Goal: Communication & Community: Answer question/provide support

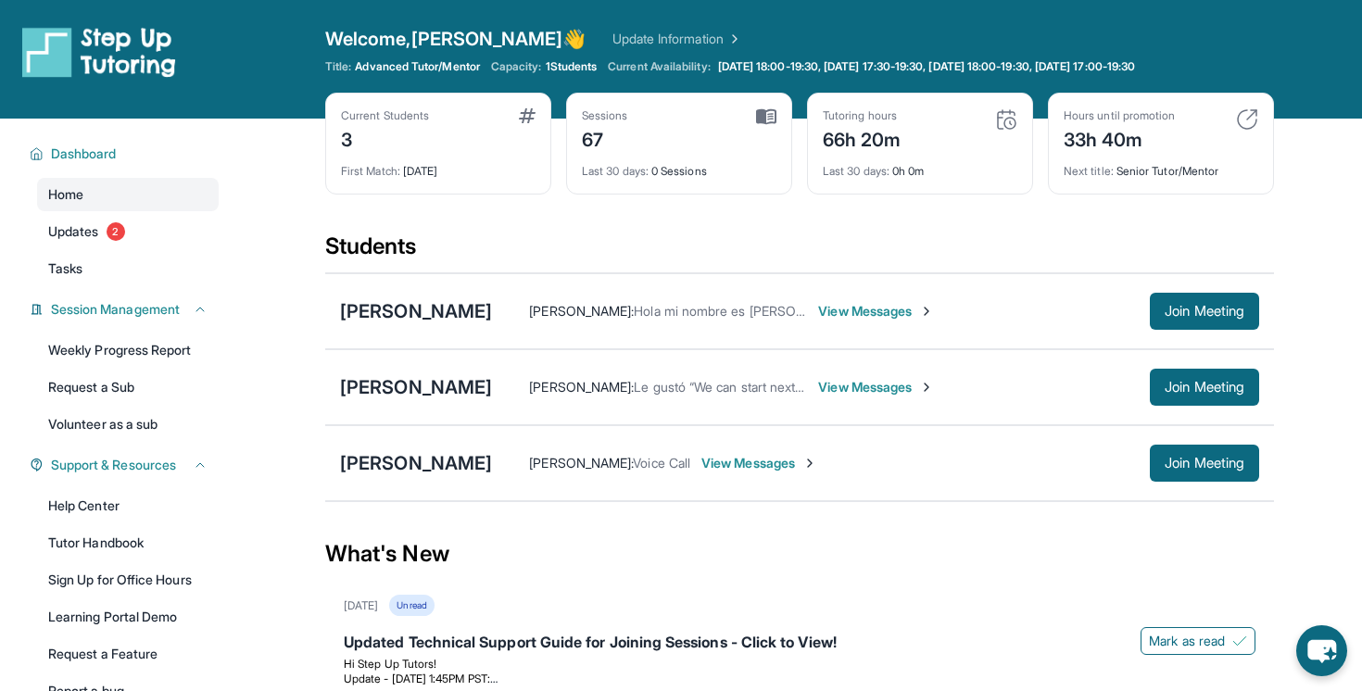
click at [376, 155] on div "First Match : [DATE]" at bounding box center [438, 166] width 195 height 26
click at [769, 460] on span "View Messages" at bounding box center [759, 463] width 116 height 19
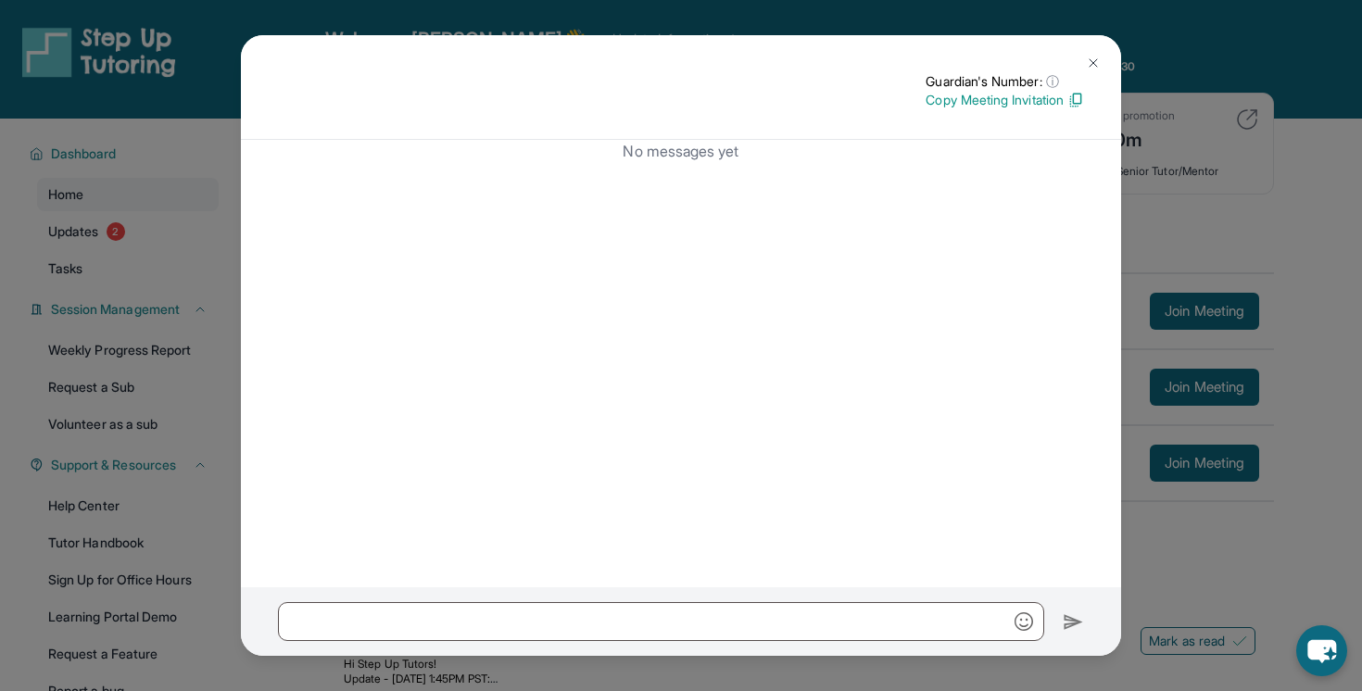
click at [1098, 61] on img at bounding box center [1093, 63] width 15 height 15
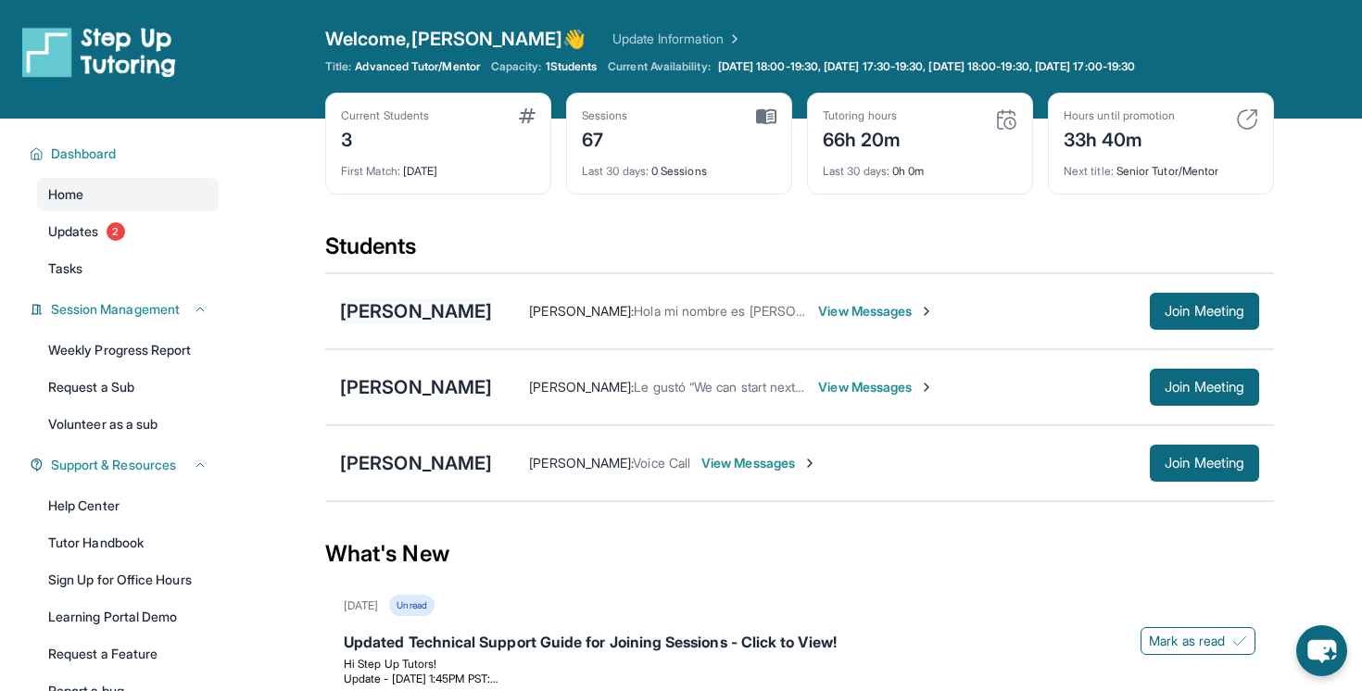
click at [434, 309] on div "[PERSON_NAME]" at bounding box center [416, 311] width 152 height 26
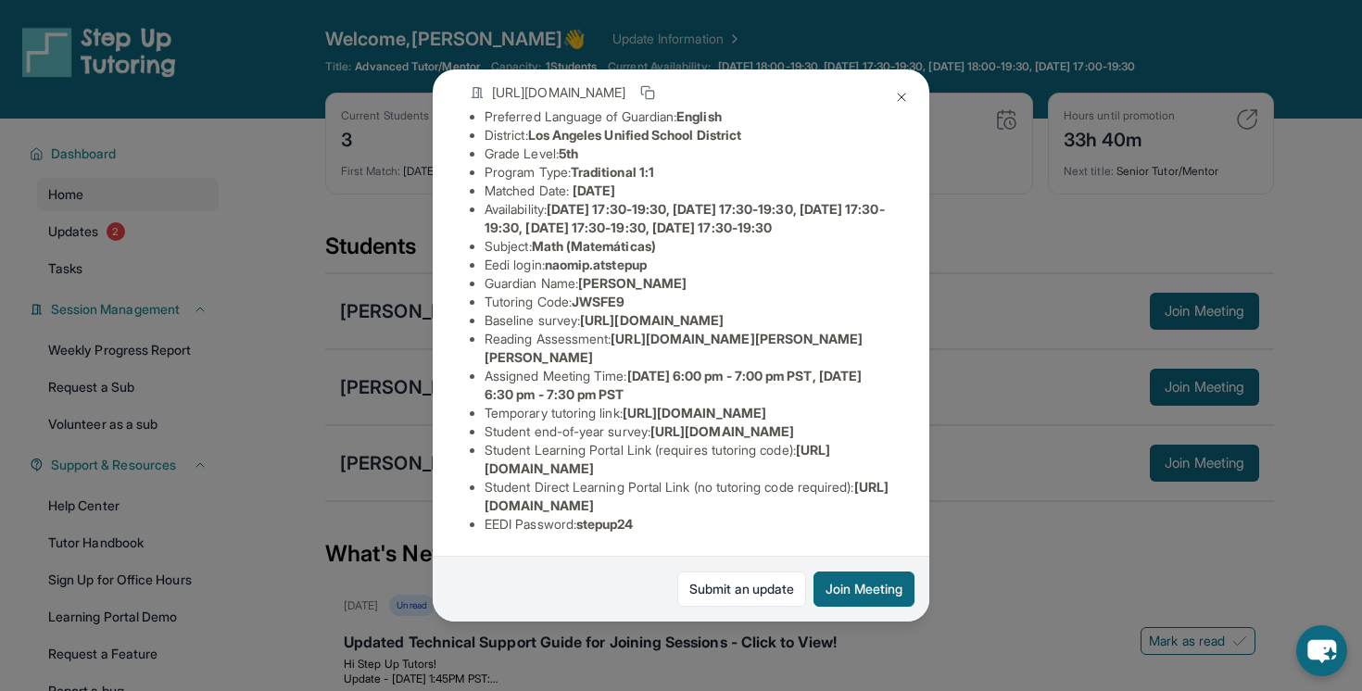
scroll to position [0, 3]
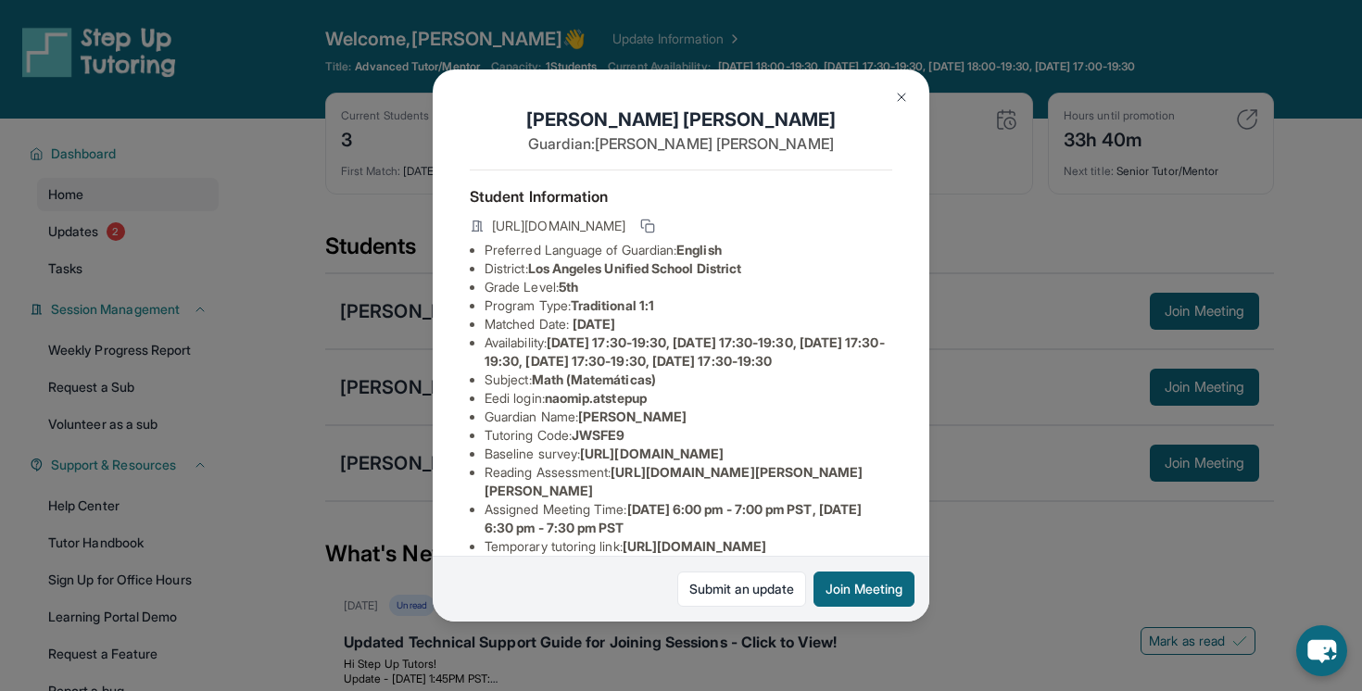
click at [901, 94] on img at bounding box center [901, 97] width 15 height 15
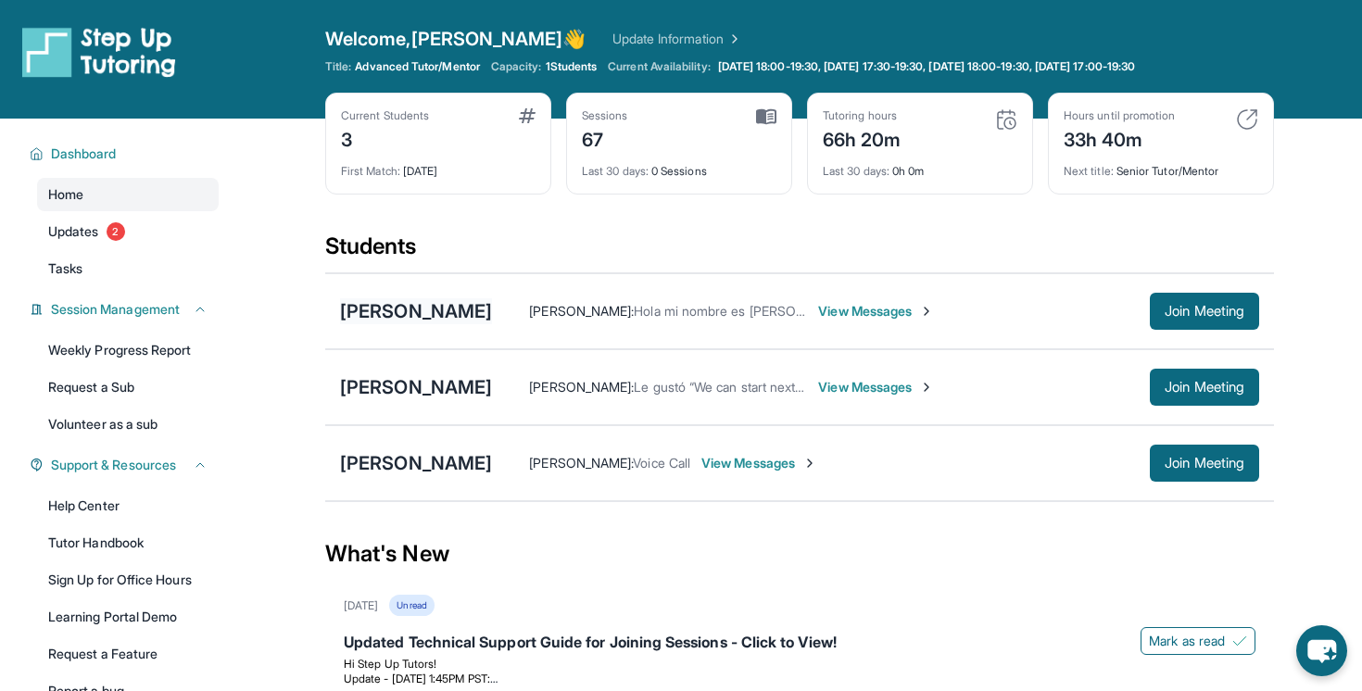
click at [413, 308] on div "[PERSON_NAME]" at bounding box center [416, 311] width 152 height 26
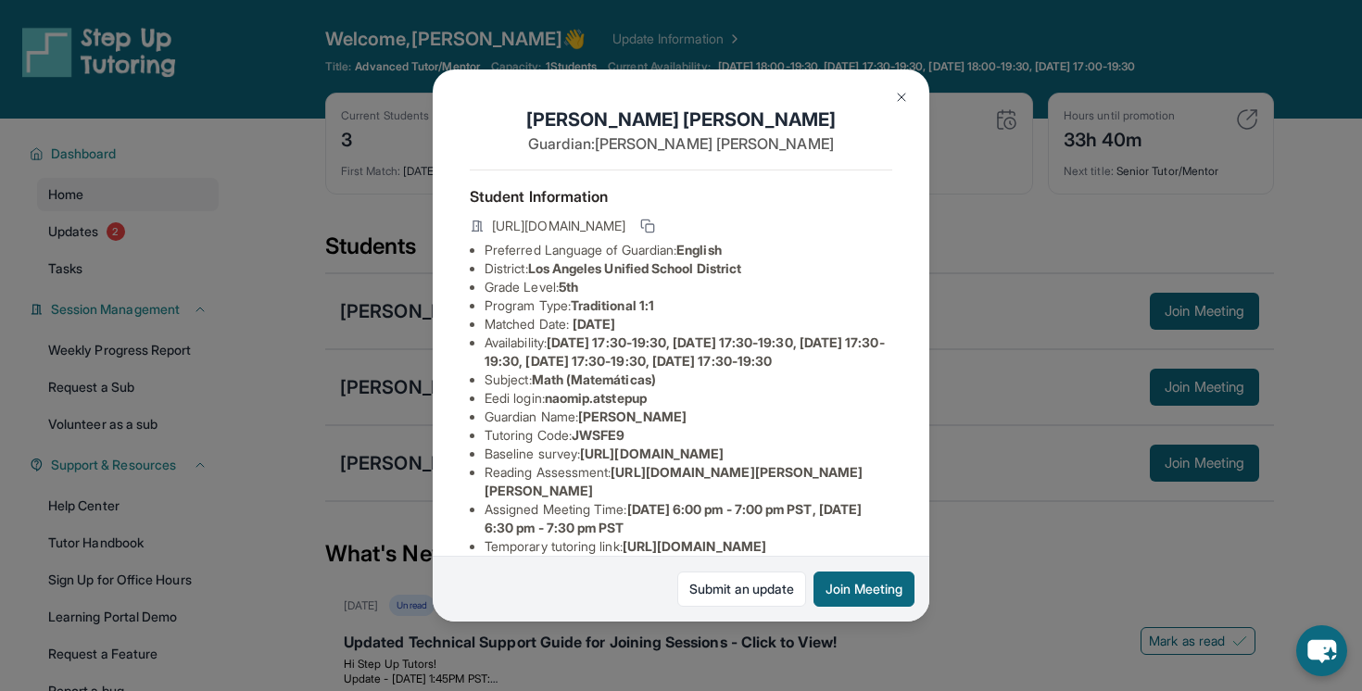
scroll to position [2, 0]
click at [900, 90] on img at bounding box center [901, 97] width 15 height 15
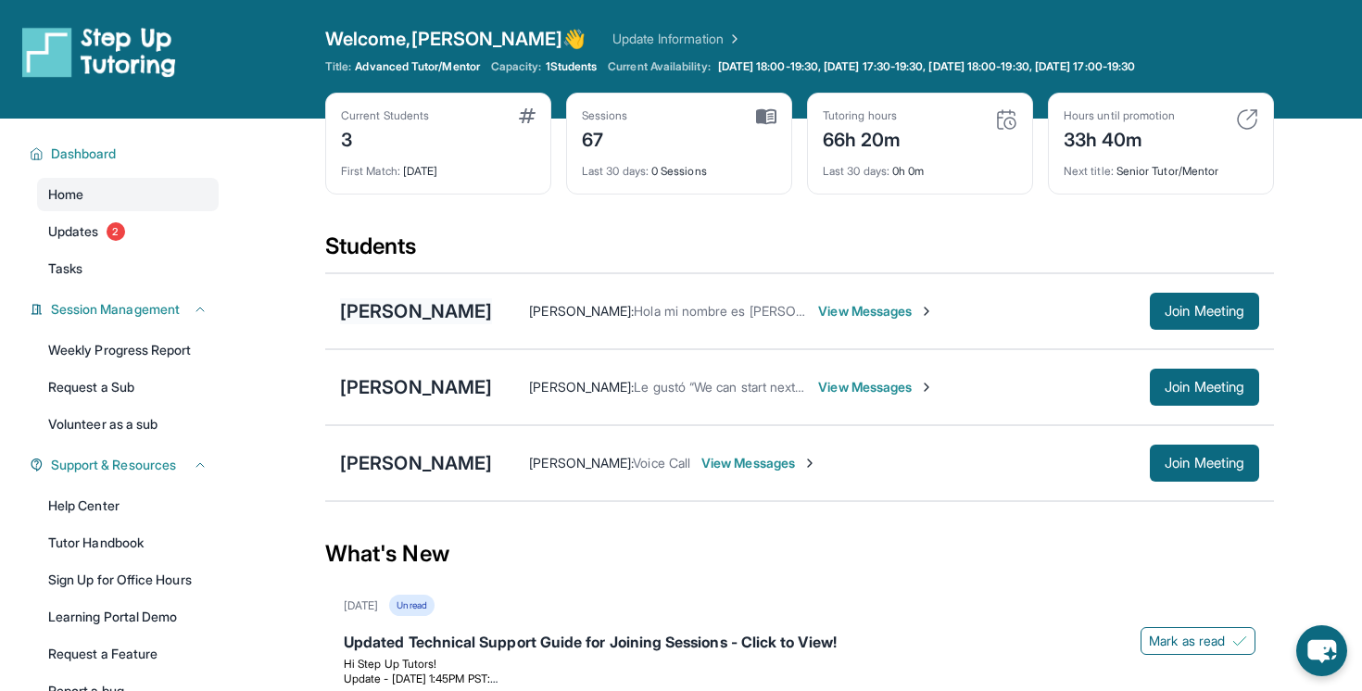
click at [397, 317] on div "[PERSON_NAME]" at bounding box center [416, 311] width 152 height 26
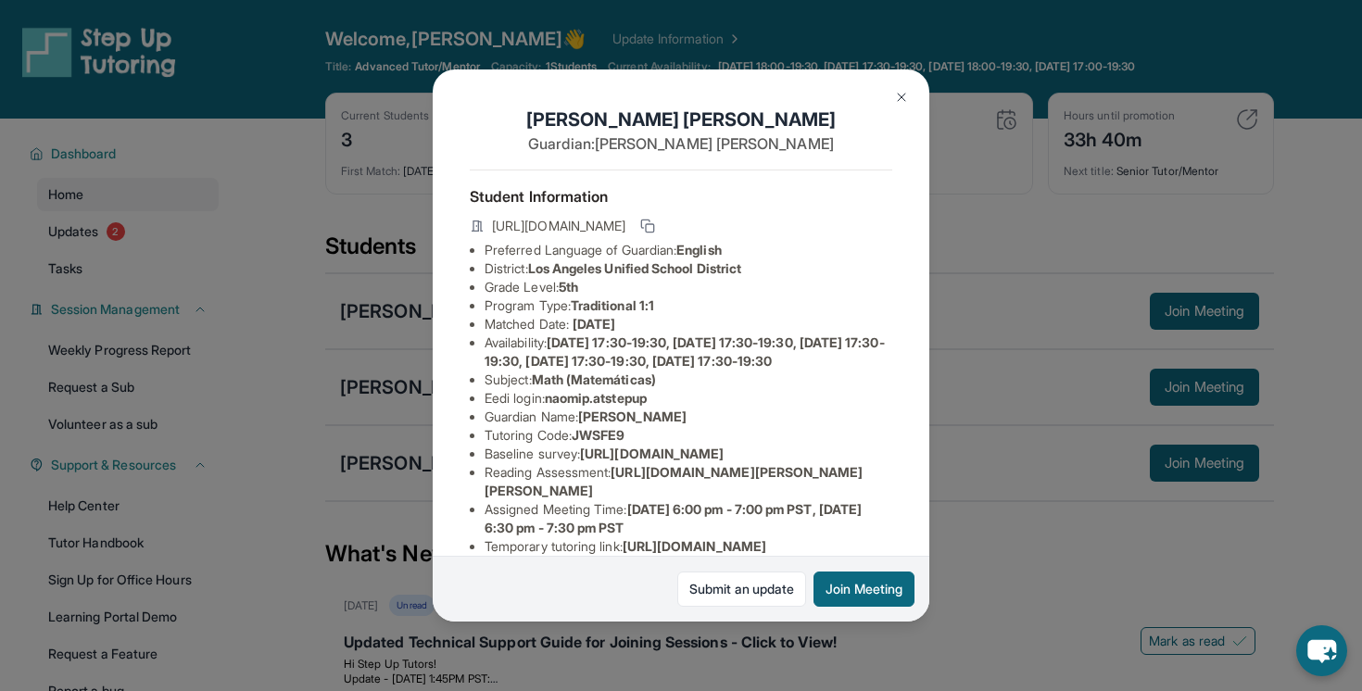
scroll to position [14, 0]
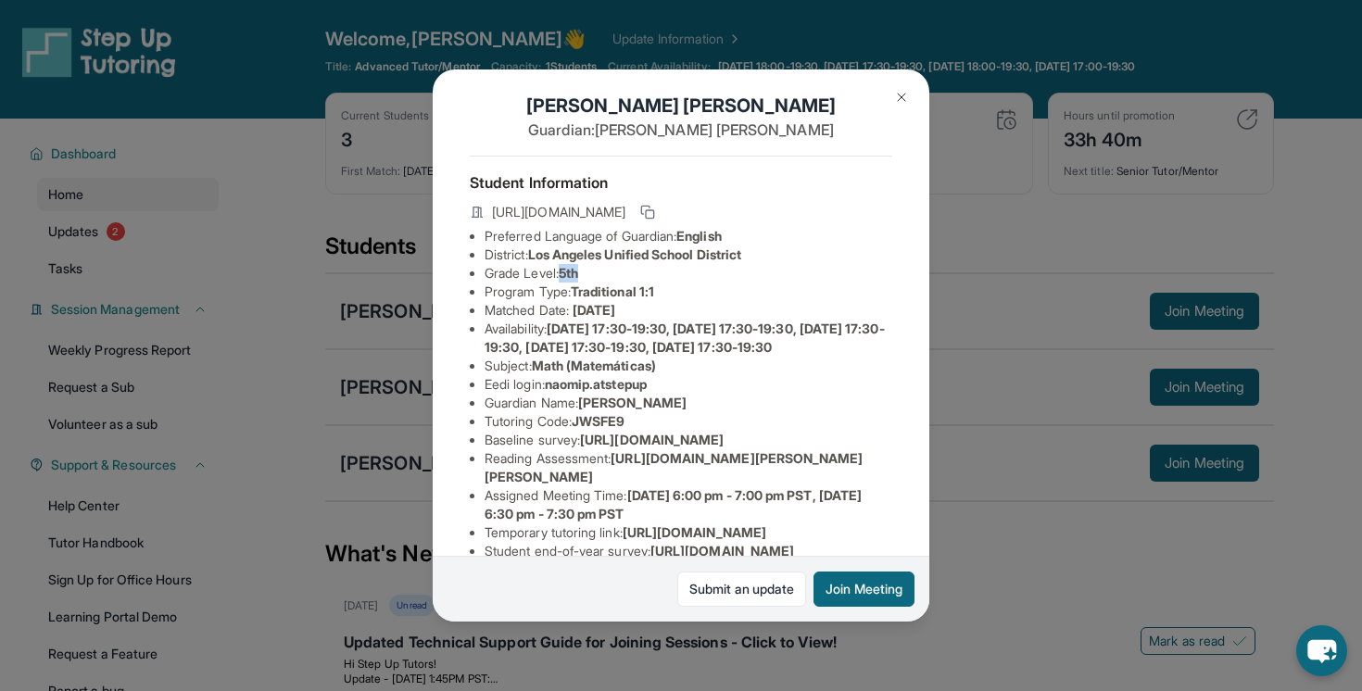
drag, startPoint x: 590, startPoint y: 274, endPoint x: 565, endPoint y: 272, distance: 25.1
click at [565, 272] on li "Grade Level: 5th" at bounding box center [688, 273] width 408 height 19
click at [722, 236] on span "English" at bounding box center [698, 236] width 45 height 16
drag, startPoint x: 736, startPoint y: 237, endPoint x: 708, endPoint y: 237, distance: 28.7
click at [708, 237] on span "English" at bounding box center [698, 236] width 45 height 16
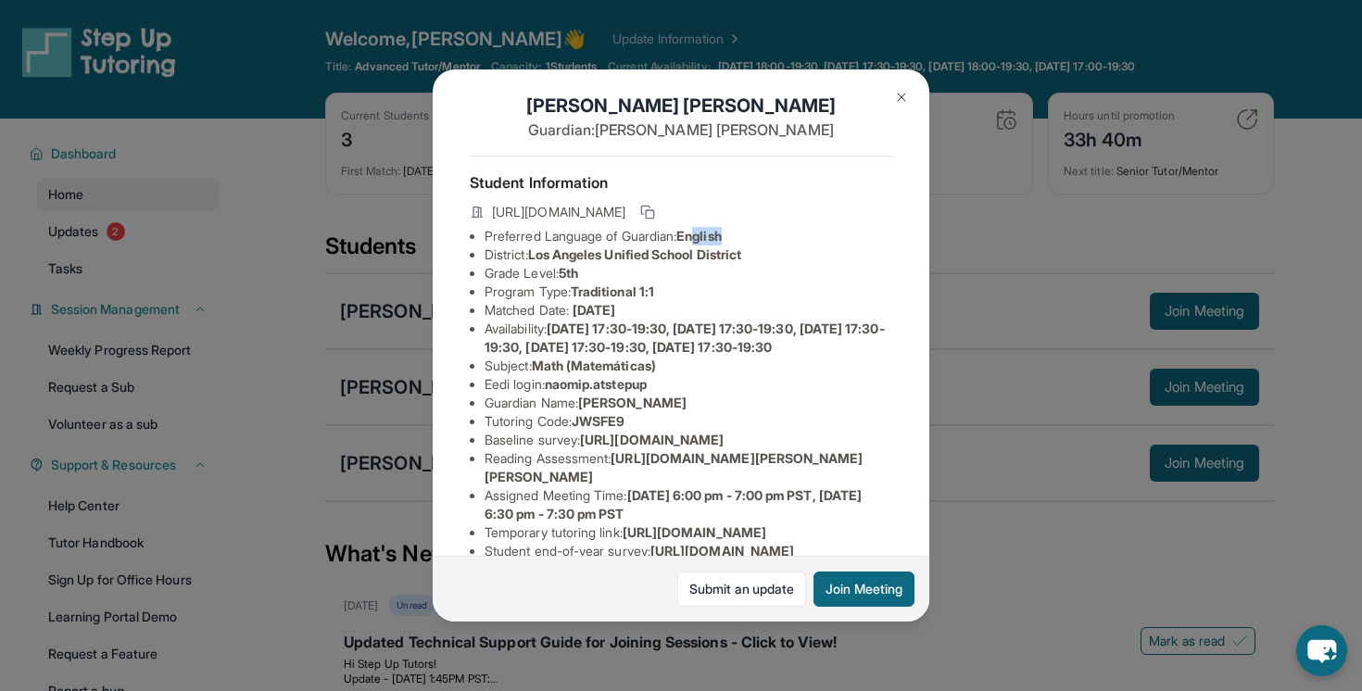
click at [708, 237] on span "English" at bounding box center [698, 236] width 45 height 16
click at [901, 95] on img at bounding box center [901, 97] width 15 height 15
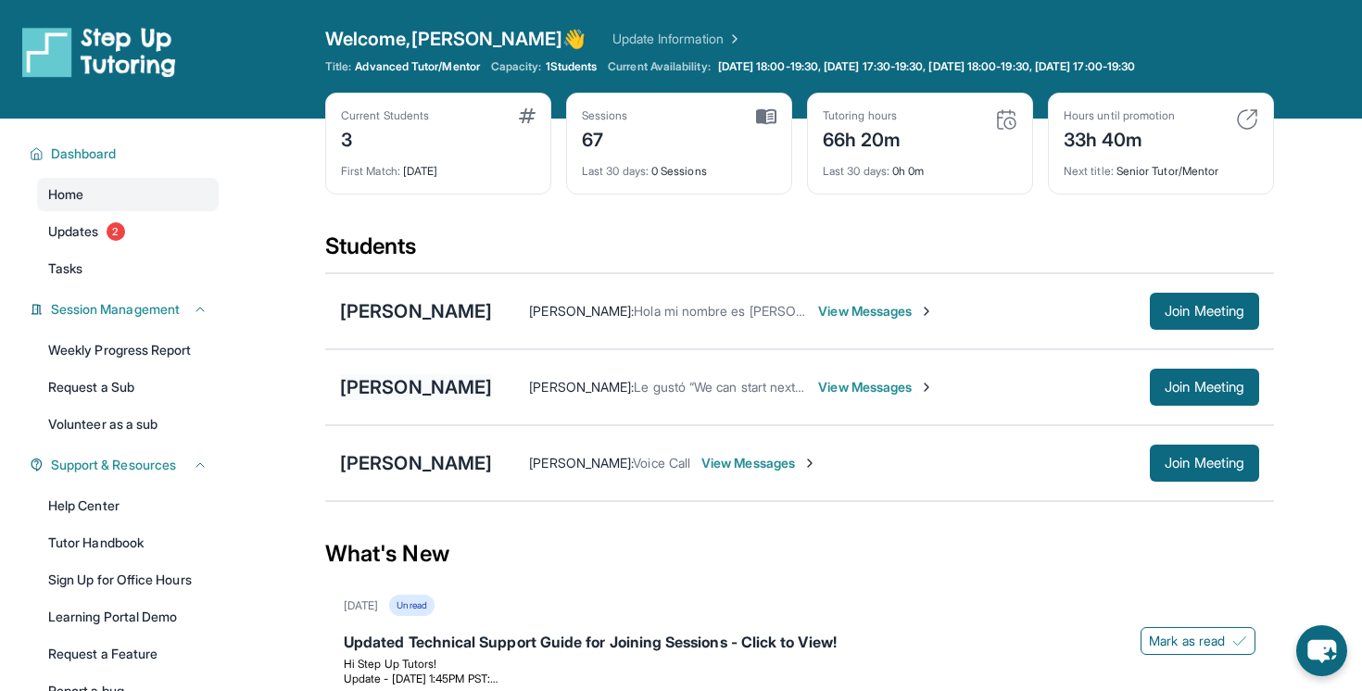
click at [383, 385] on div "[PERSON_NAME]" at bounding box center [416, 387] width 152 height 26
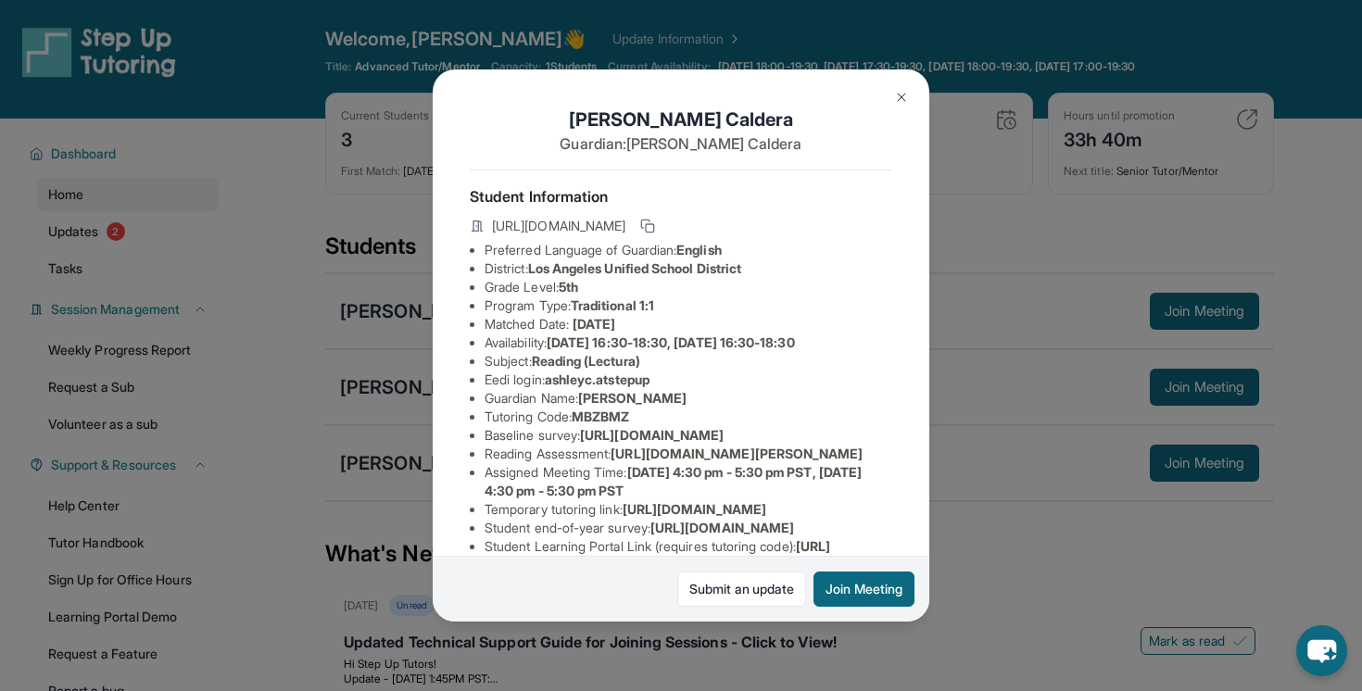
click at [890, 90] on button at bounding box center [901, 97] width 37 height 37
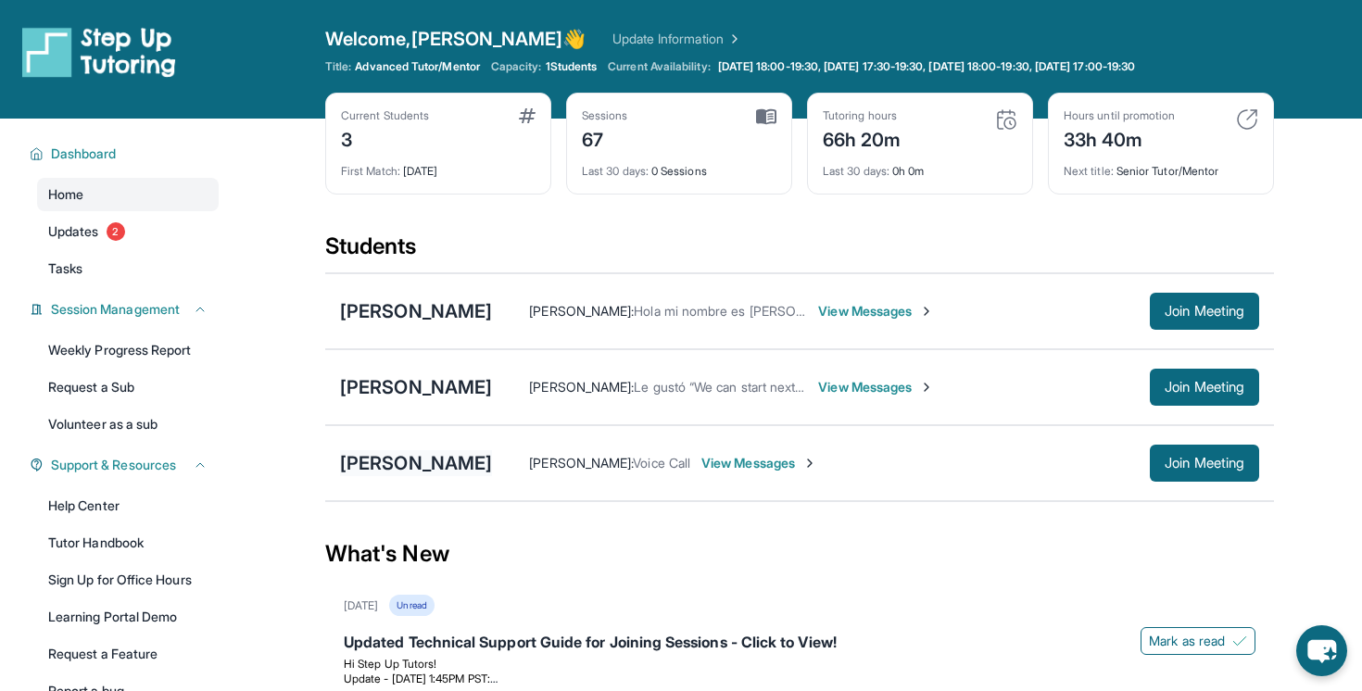
click at [357, 463] on div "[PERSON_NAME]" at bounding box center [416, 463] width 152 height 26
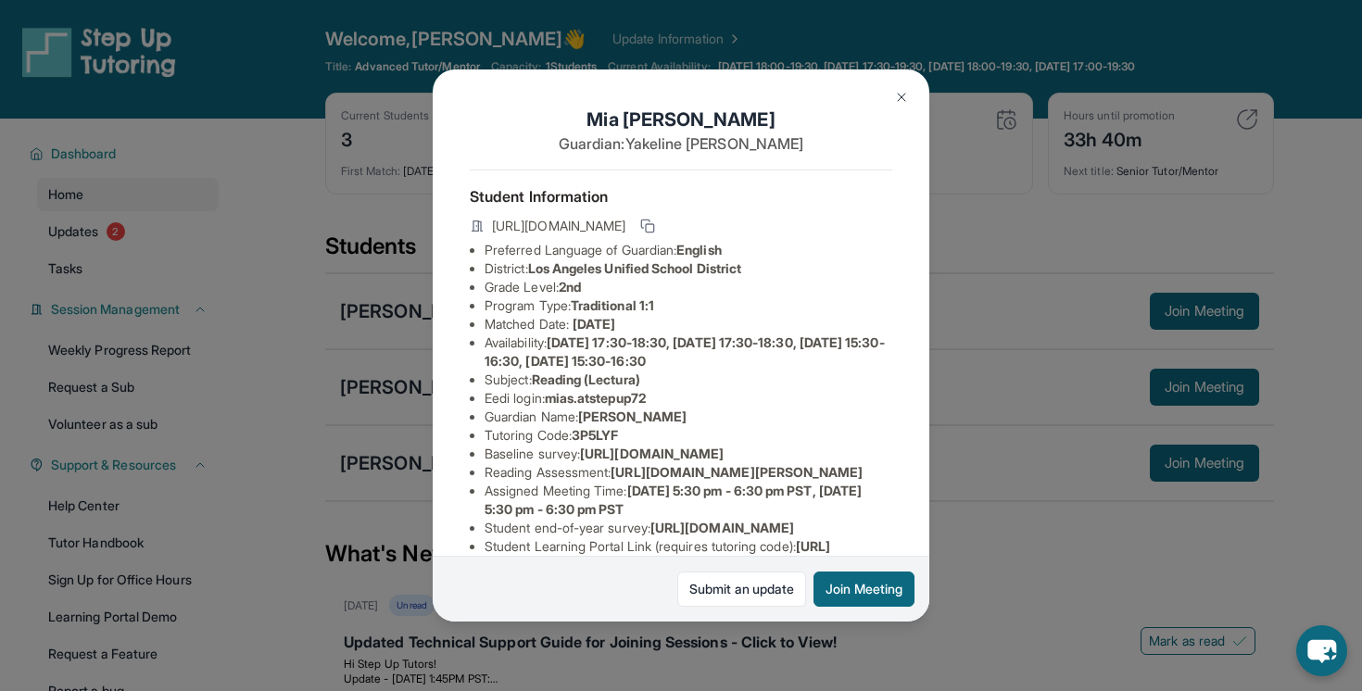
click at [897, 96] on img at bounding box center [901, 97] width 15 height 15
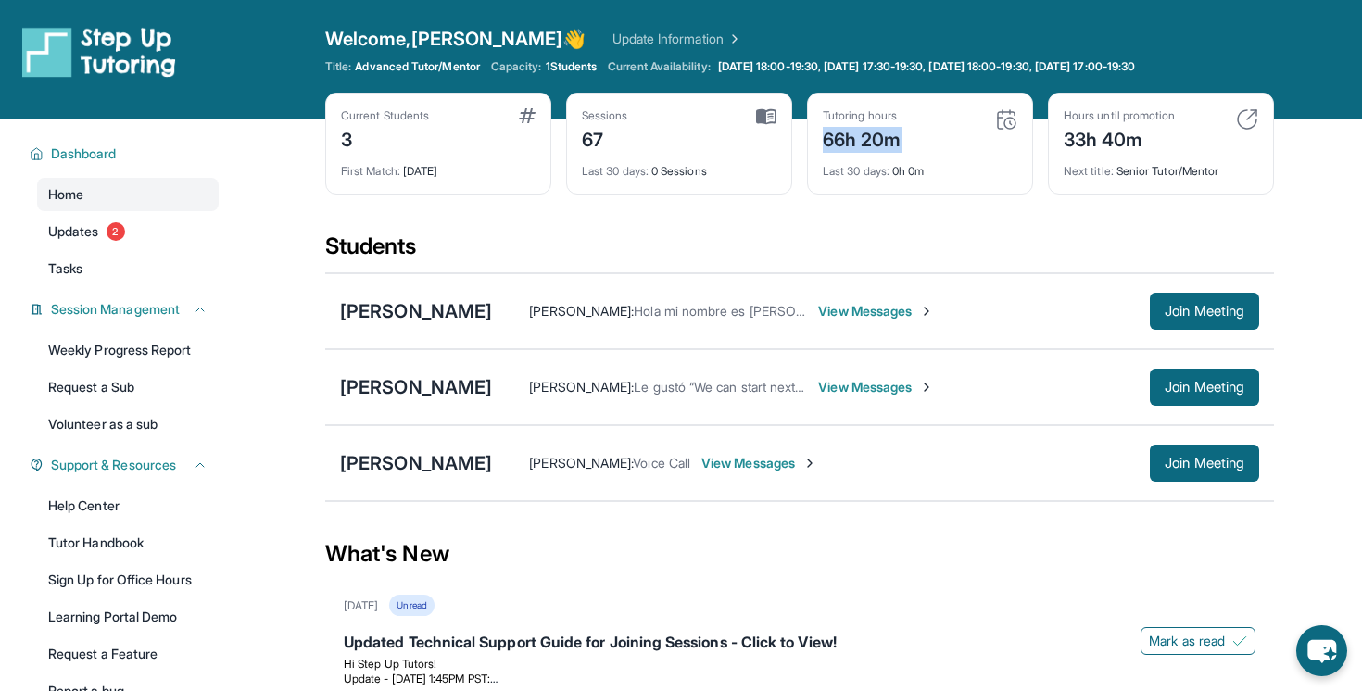
drag, startPoint x: 822, startPoint y: 136, endPoint x: 920, endPoint y: 141, distance: 98.3
click at [920, 141] on div "Tutoring hours 66h 20m" at bounding box center [919, 130] width 195 height 44
click at [142, 383] on link "Request a Sub" at bounding box center [128, 386] width 182 height 33
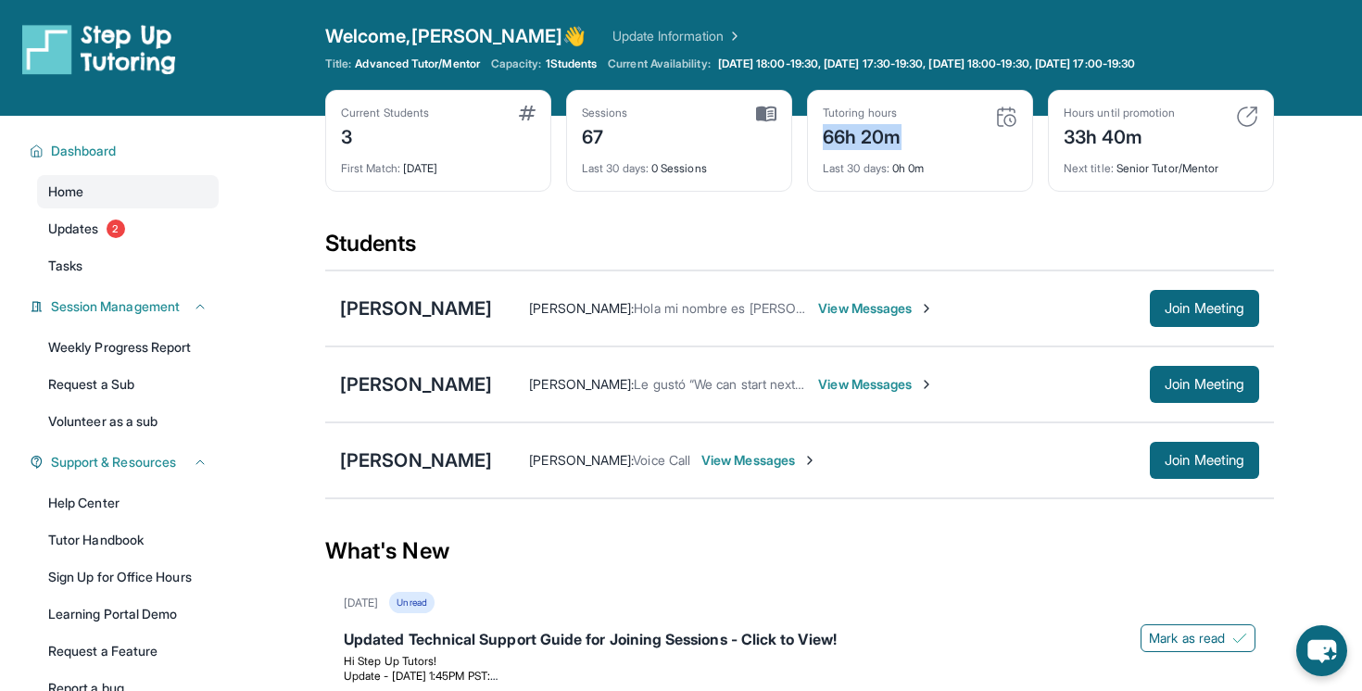
scroll to position [5, 0]
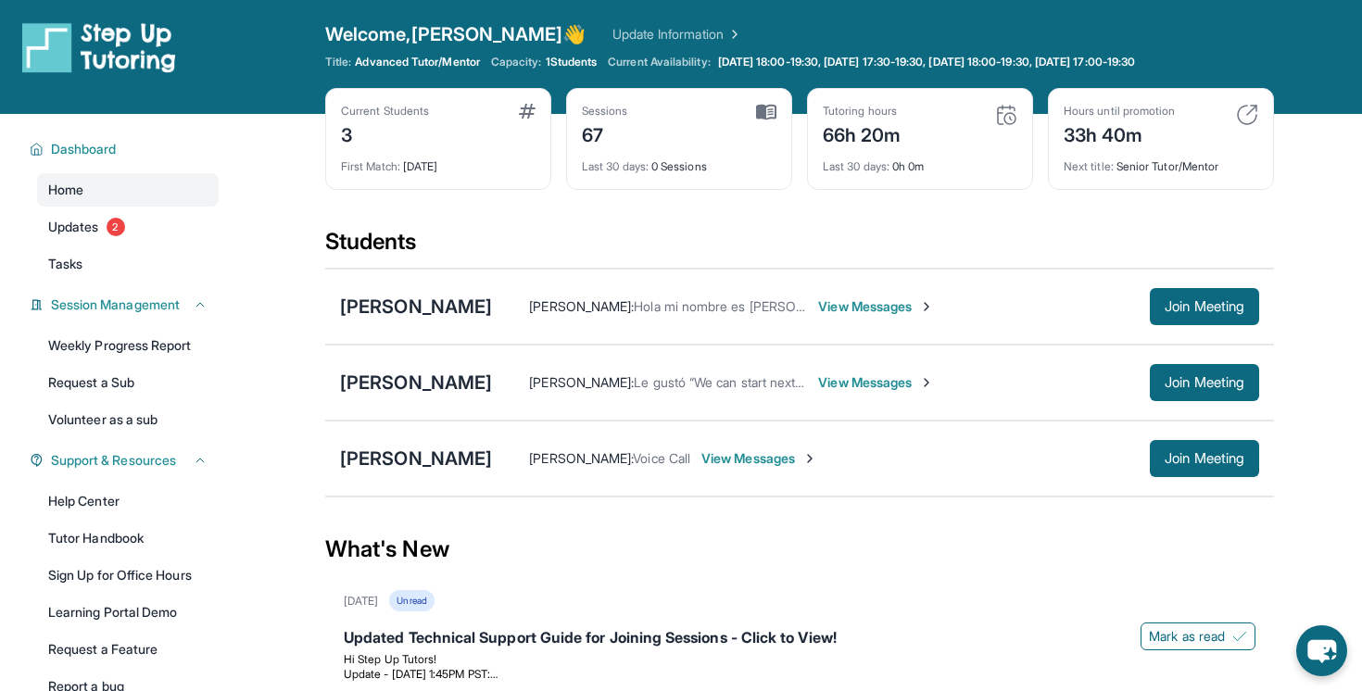
click at [1251, 157] on div "Next title : Senior Tutor/Mentor" at bounding box center [1160, 161] width 195 height 26
click at [839, 309] on span "View Messages" at bounding box center [876, 306] width 116 height 19
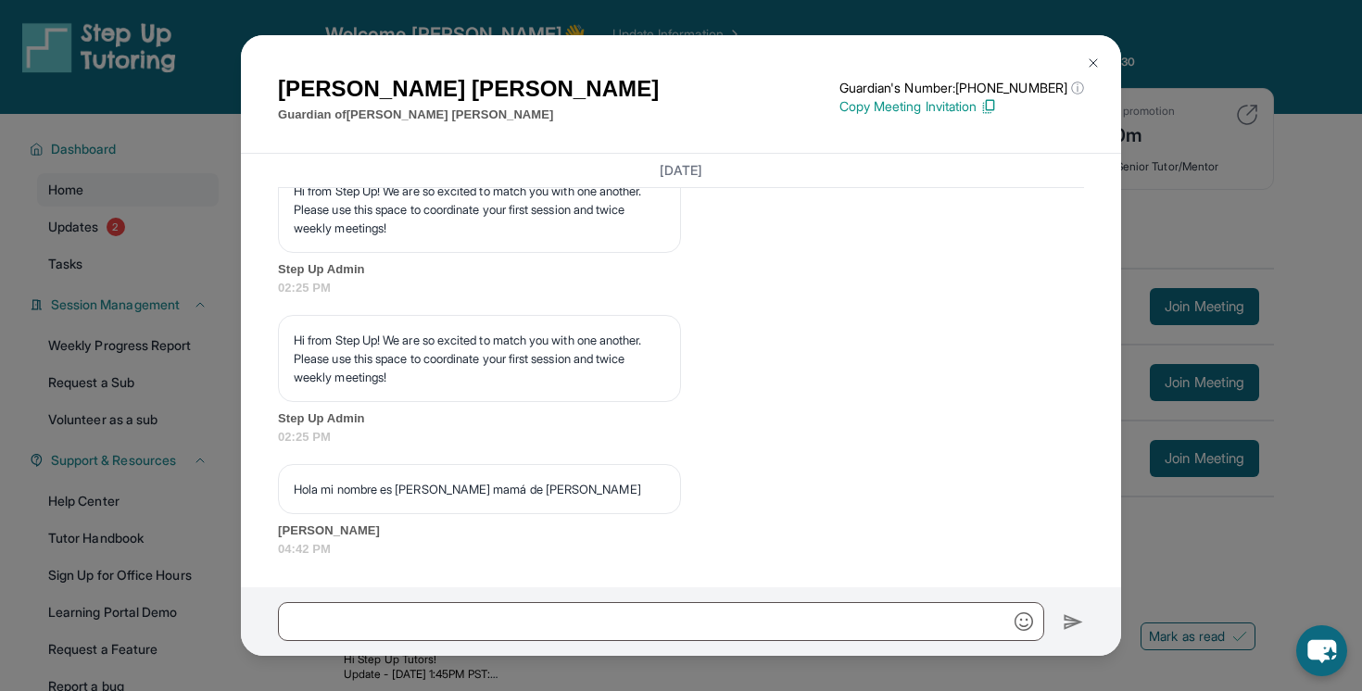
scroll to position [1413, 0]
click at [1096, 56] on img at bounding box center [1093, 63] width 15 height 15
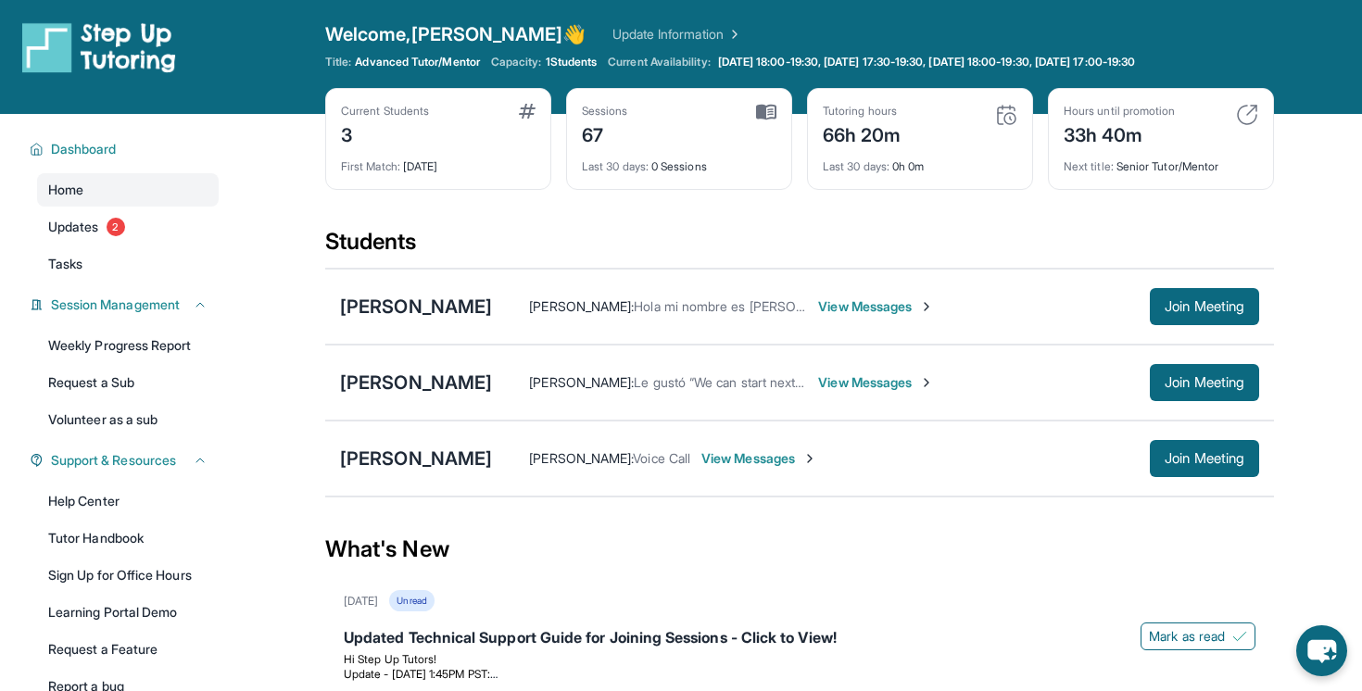
click at [854, 377] on span "View Messages" at bounding box center [876, 382] width 116 height 19
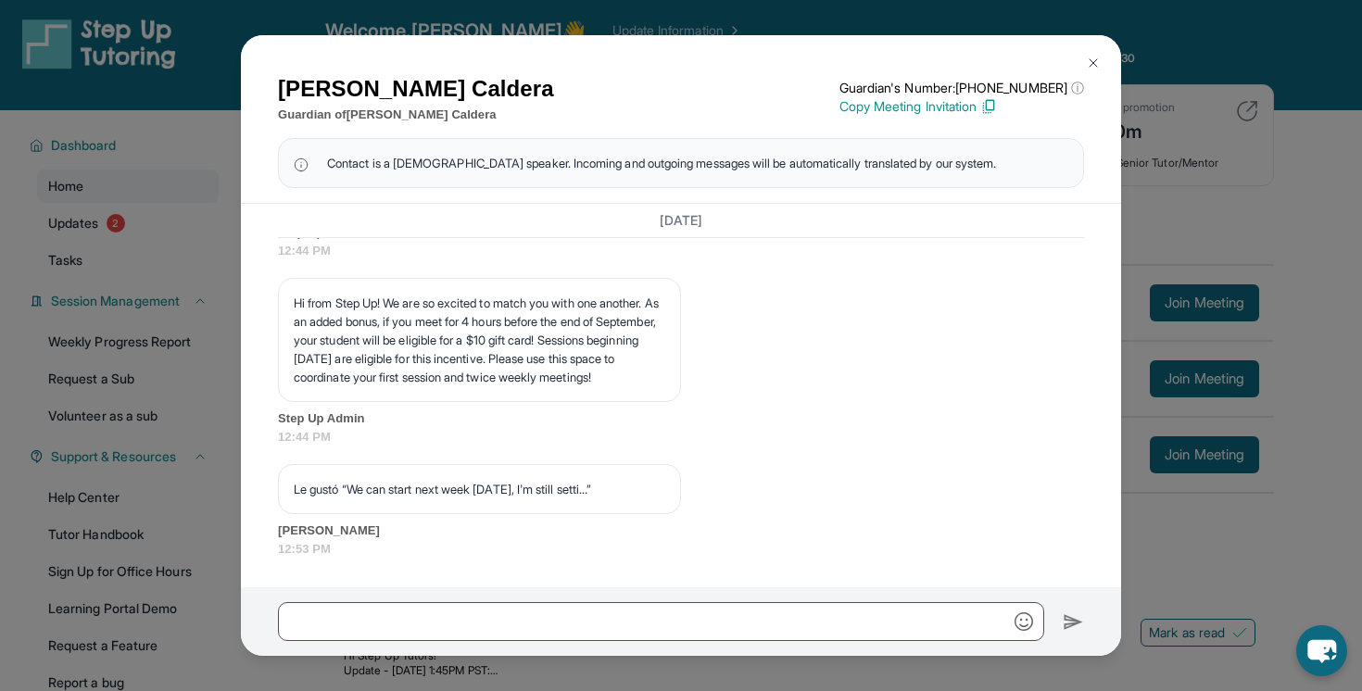
scroll to position [2188, 0]
click at [1095, 69] on img at bounding box center [1093, 63] width 15 height 15
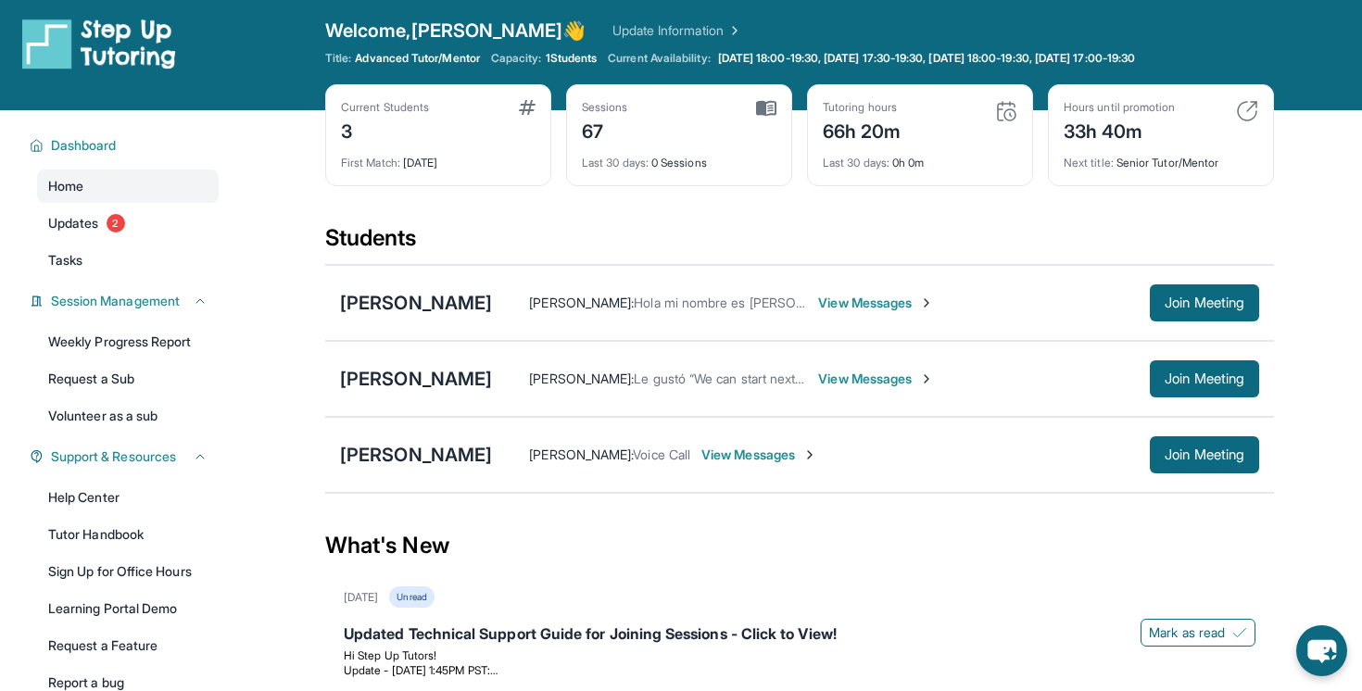
click at [754, 455] on span "View Messages" at bounding box center [759, 455] width 116 height 19
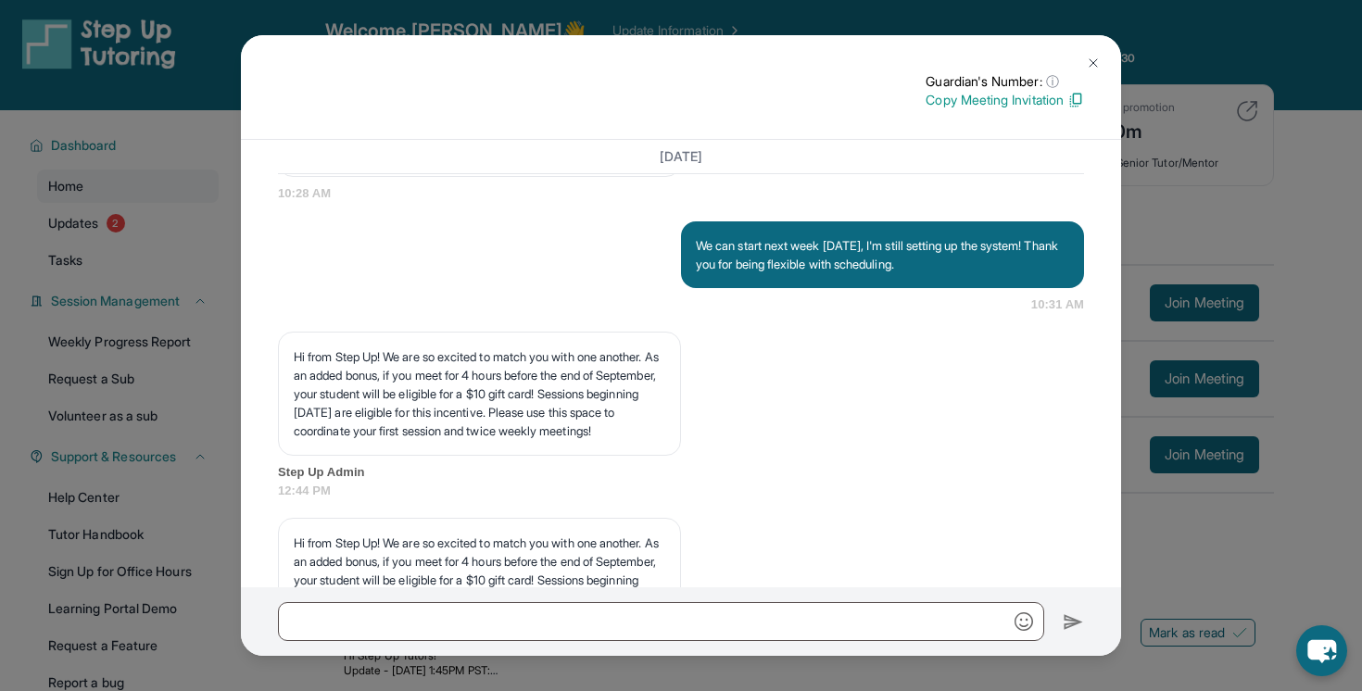
scroll to position [1763, 0]
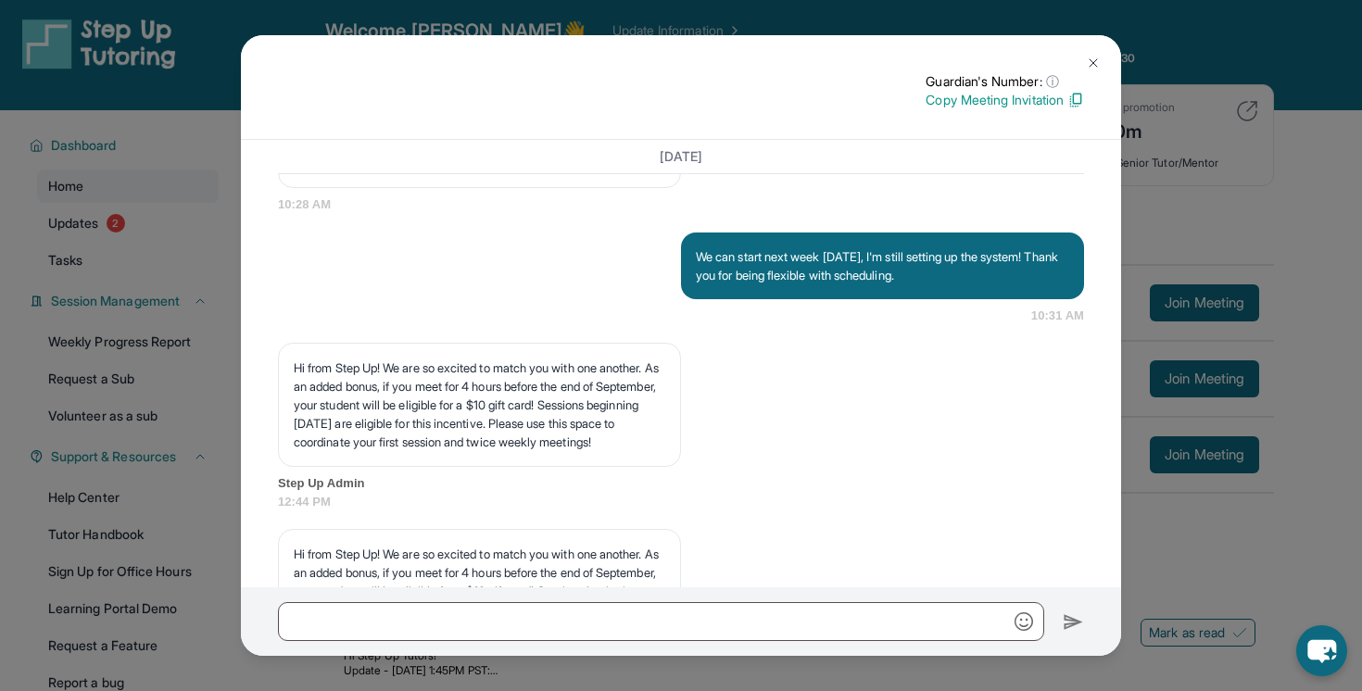
click at [1098, 64] on img at bounding box center [1093, 63] width 15 height 15
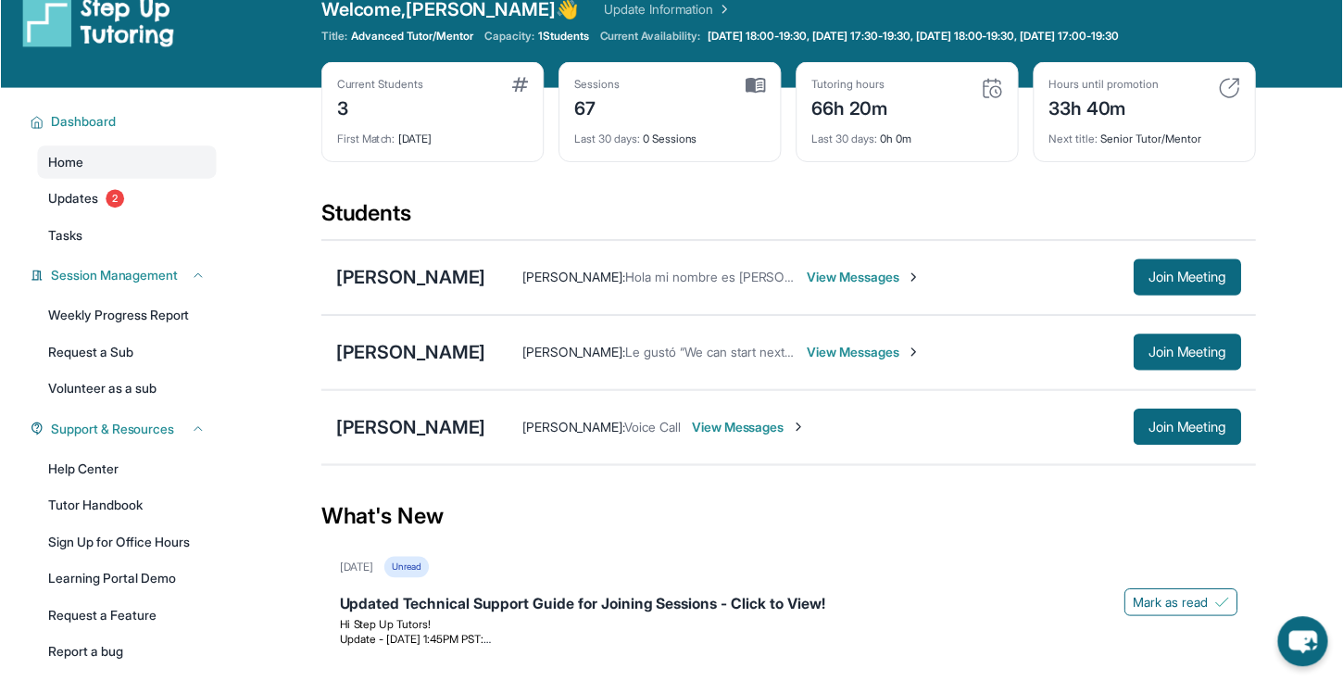
scroll to position [0, 0]
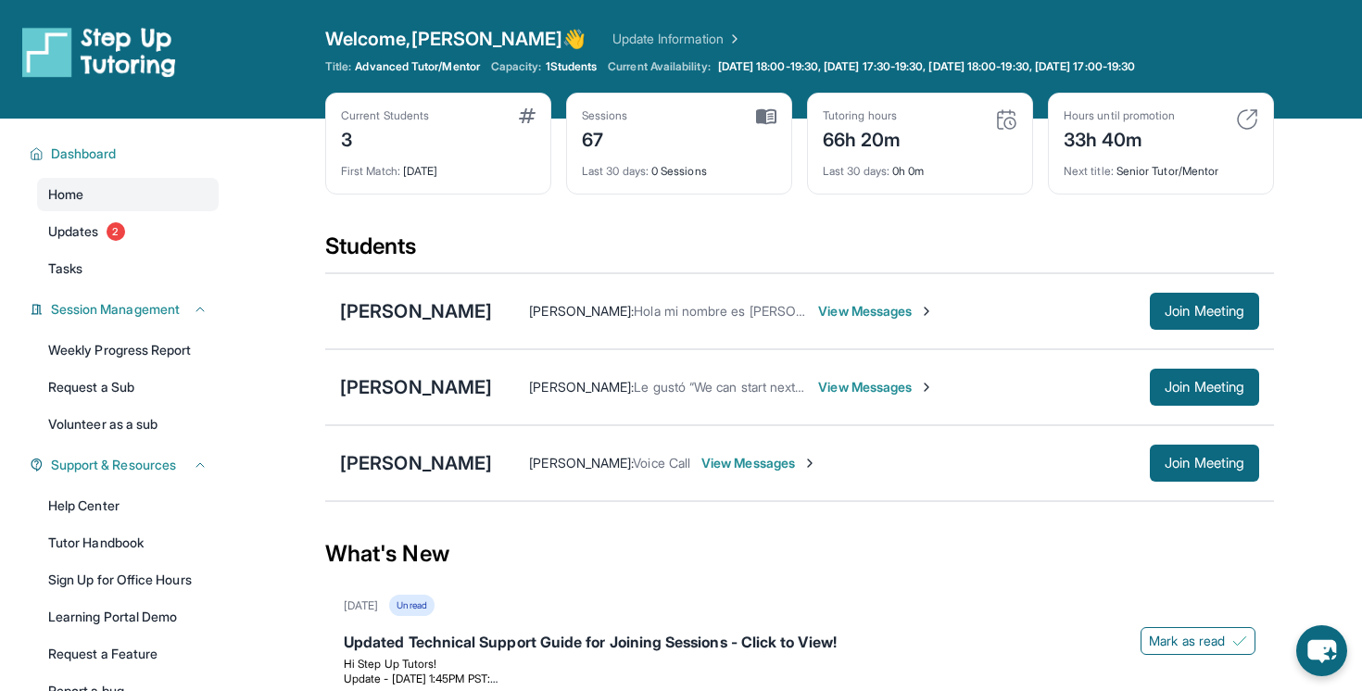
click at [574, 63] on span "1 Students" at bounding box center [572, 66] width 52 height 15
drag, startPoint x: 558, startPoint y: 65, endPoint x: 593, endPoint y: 67, distance: 34.3
click at [593, 67] on span "1 Students" at bounding box center [572, 66] width 52 height 15
click at [594, 67] on span "1 Students" at bounding box center [572, 66] width 52 height 15
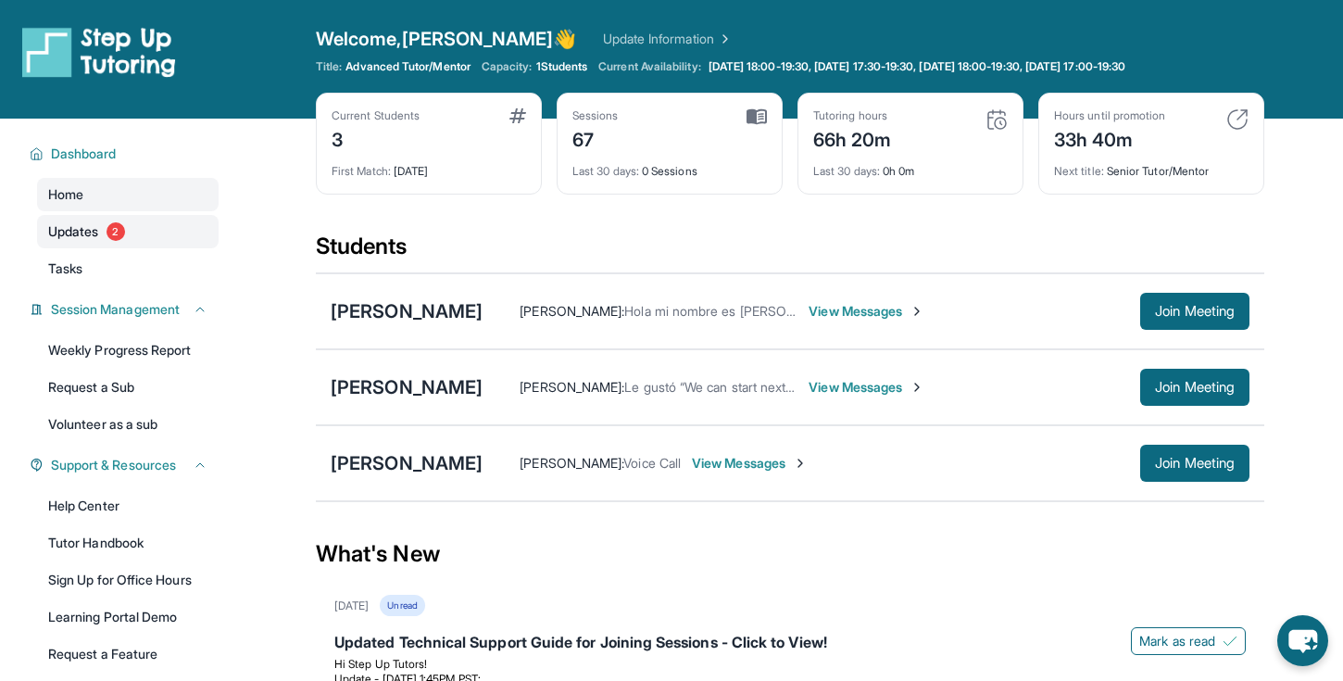
click at [125, 216] on link "Updates 2" at bounding box center [128, 231] width 182 height 33
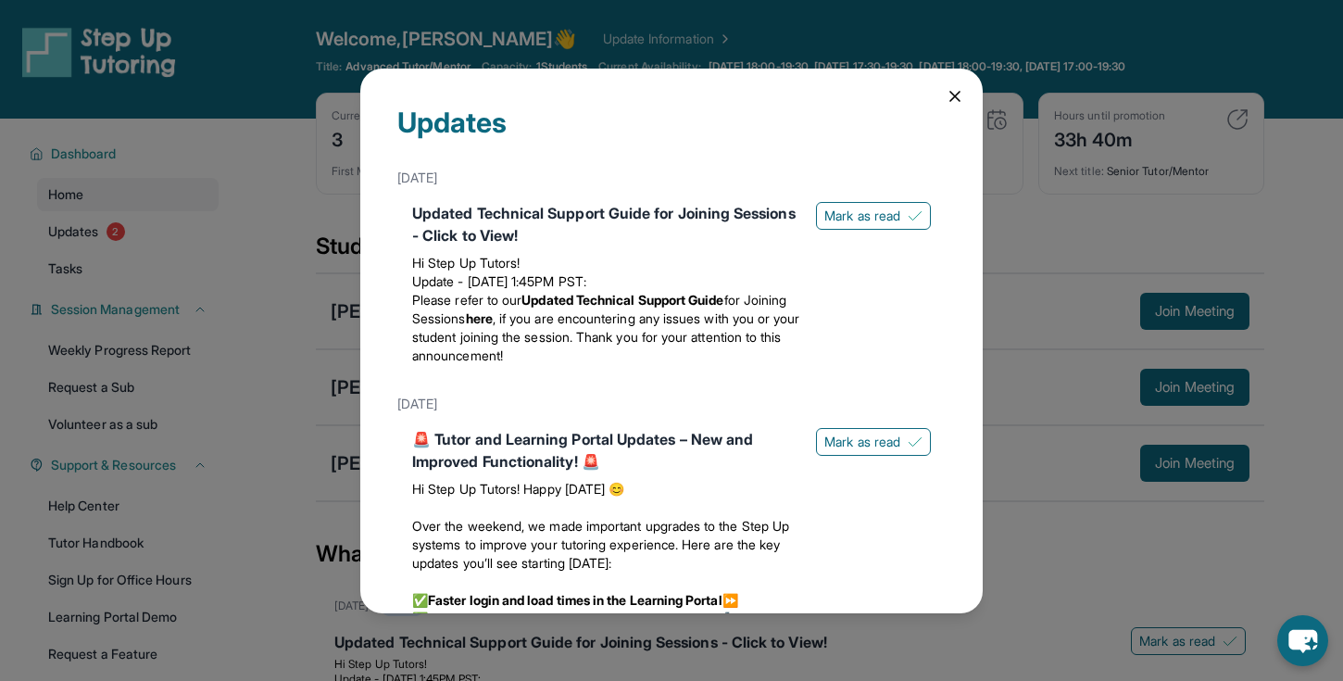
click at [952, 103] on icon at bounding box center [955, 96] width 19 height 19
